Goal: Register for event/course

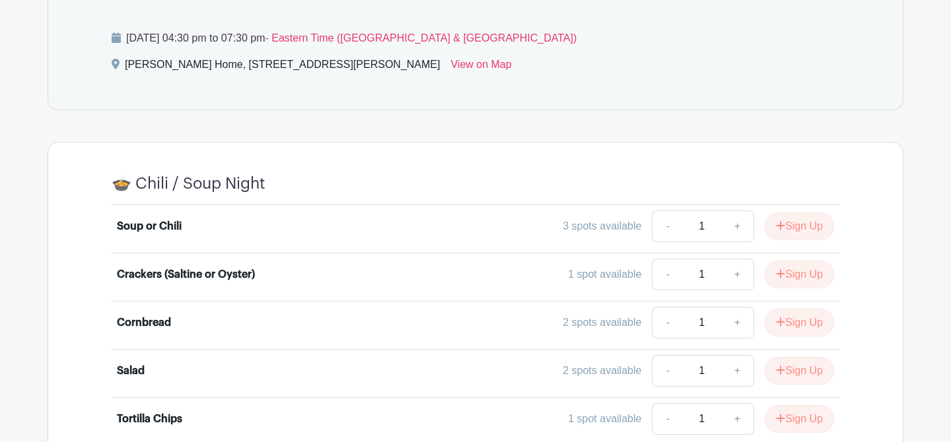
scroll to position [401, 0]
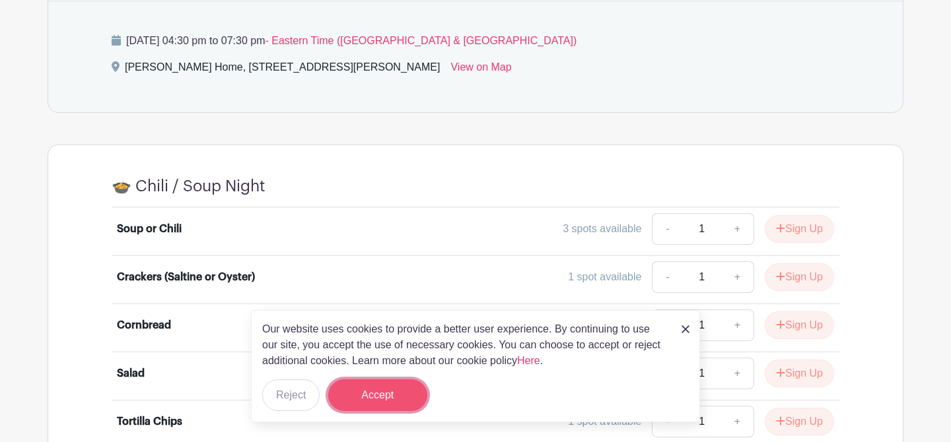
click at [386, 402] on button "Accept" at bounding box center [377, 396] width 99 height 32
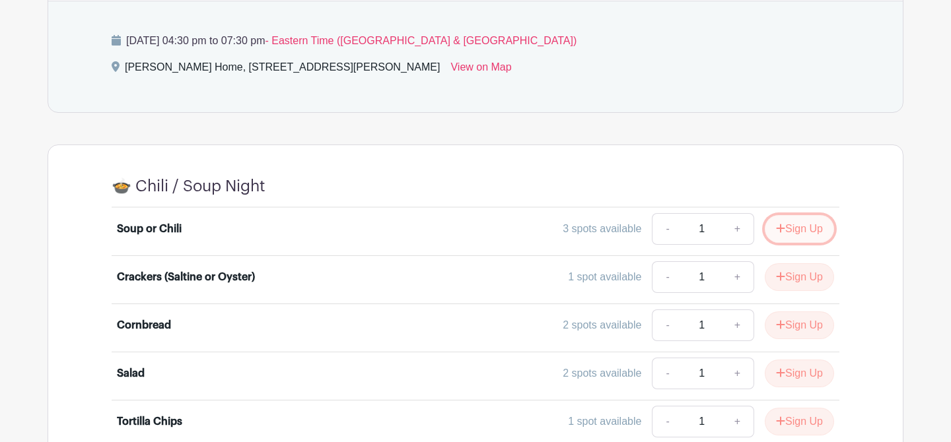
click at [791, 222] on button "Sign Up" at bounding box center [799, 229] width 69 height 28
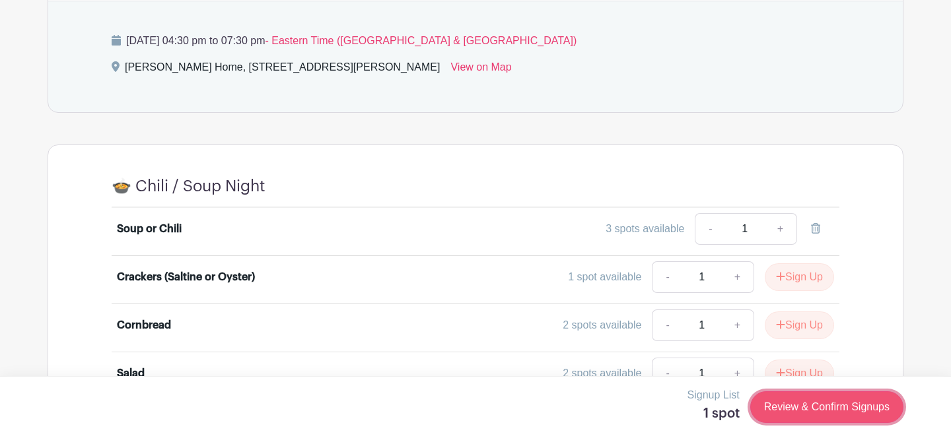
click at [773, 407] on link "Review & Confirm Signups" at bounding box center [826, 408] width 153 height 32
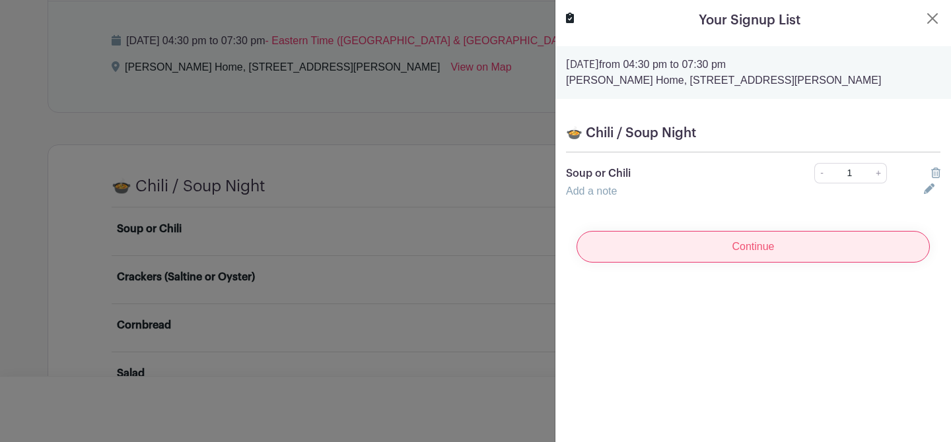
click at [785, 244] on input "Continue" at bounding box center [753, 247] width 353 height 32
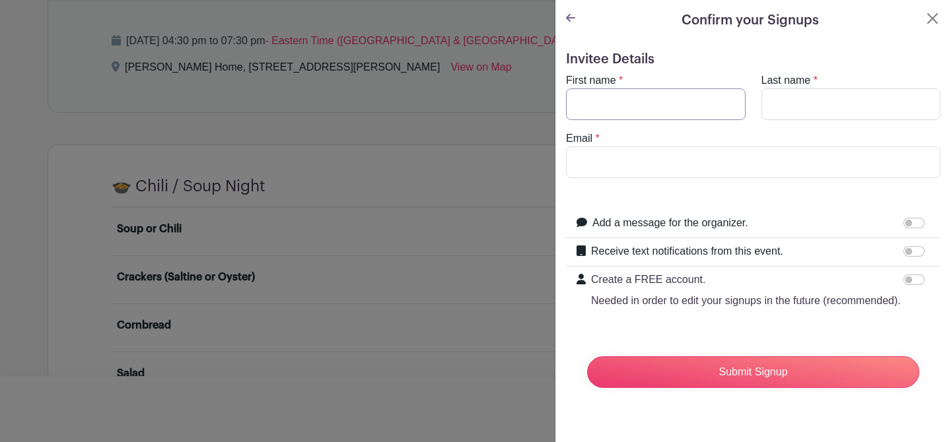
click at [645, 99] on input "First name" at bounding box center [656, 104] width 180 height 32
type input "[PERSON_NAME]"
type input "Huxter"
click at [592, 157] on input "Email" at bounding box center [753, 163] width 374 height 32
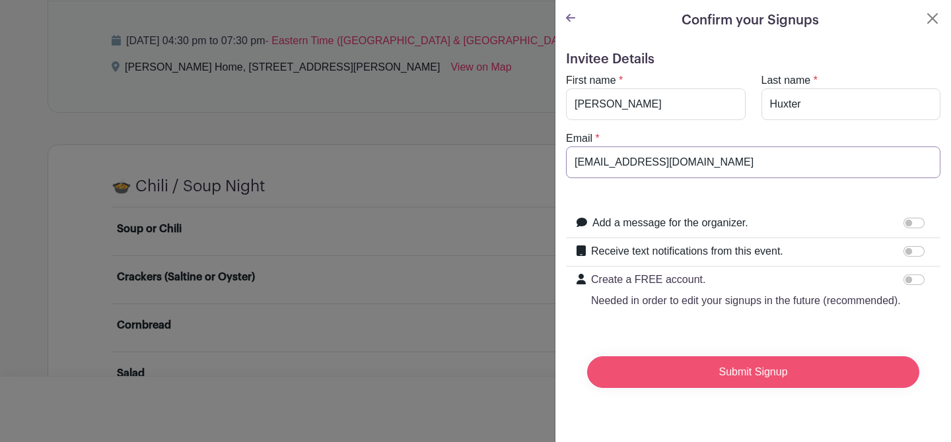
type input "[EMAIL_ADDRESS][DOMAIN_NAME]"
click at [726, 376] on input "Submit Signup" at bounding box center [753, 373] width 332 height 32
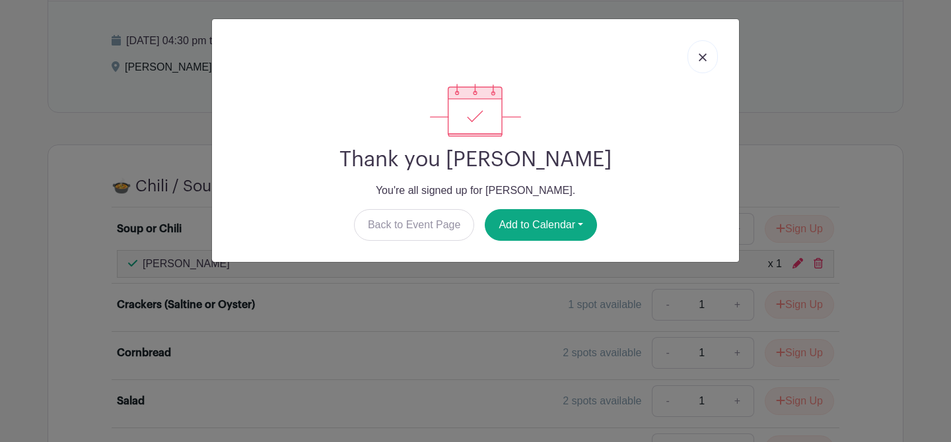
click at [701, 56] on img at bounding box center [703, 57] width 8 height 8
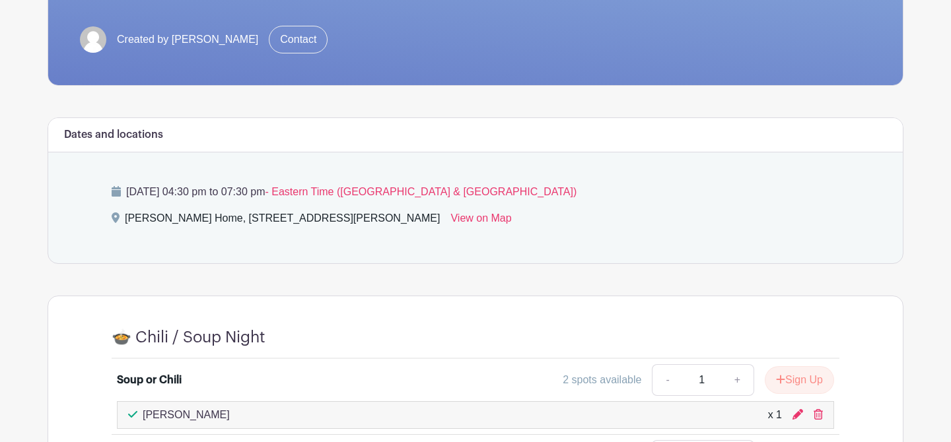
scroll to position [252, 0]
